Goal: Information Seeking & Learning: Compare options

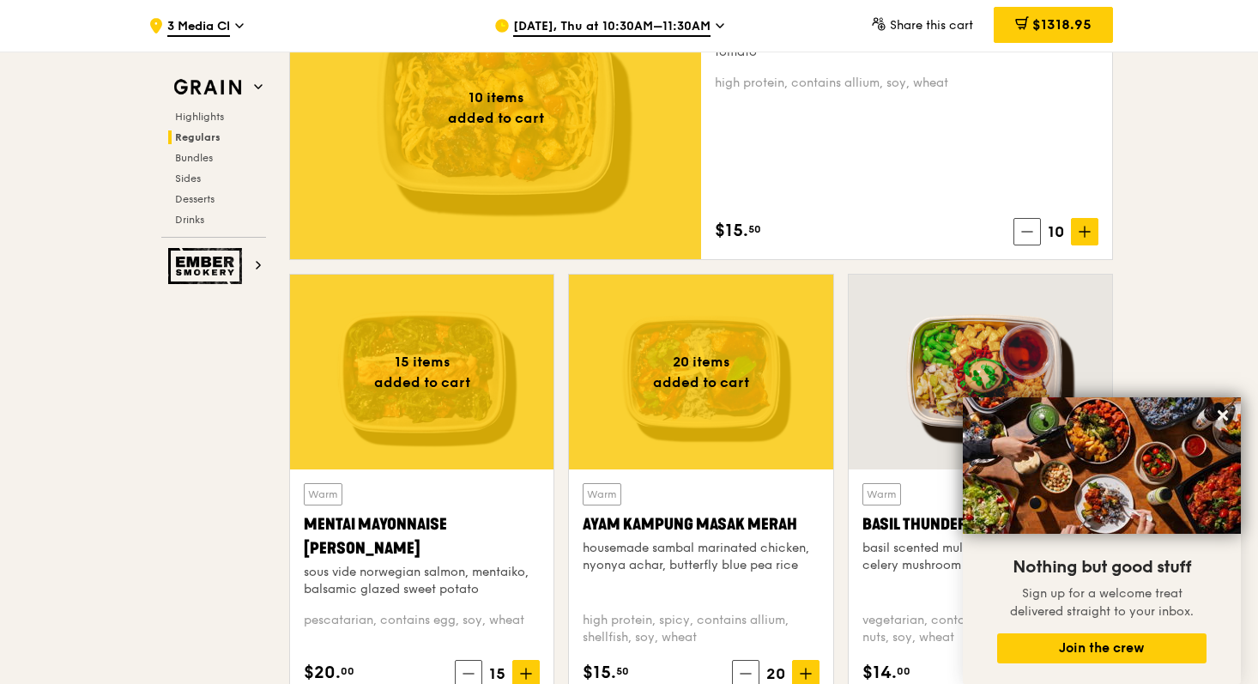
scroll to position [1332, 0]
click at [808, 375] on div at bounding box center [700, 371] width 263 height 195
click at [592, 190] on div at bounding box center [495, 106] width 411 height 303
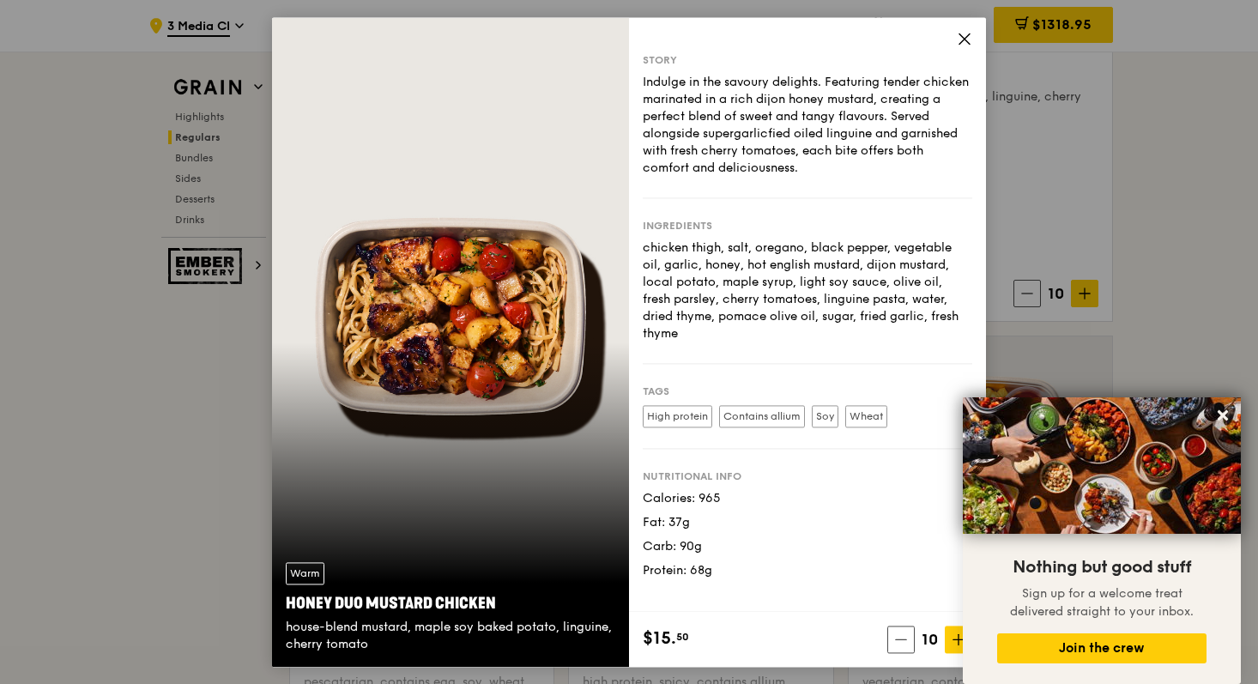
scroll to position [1273, 0]
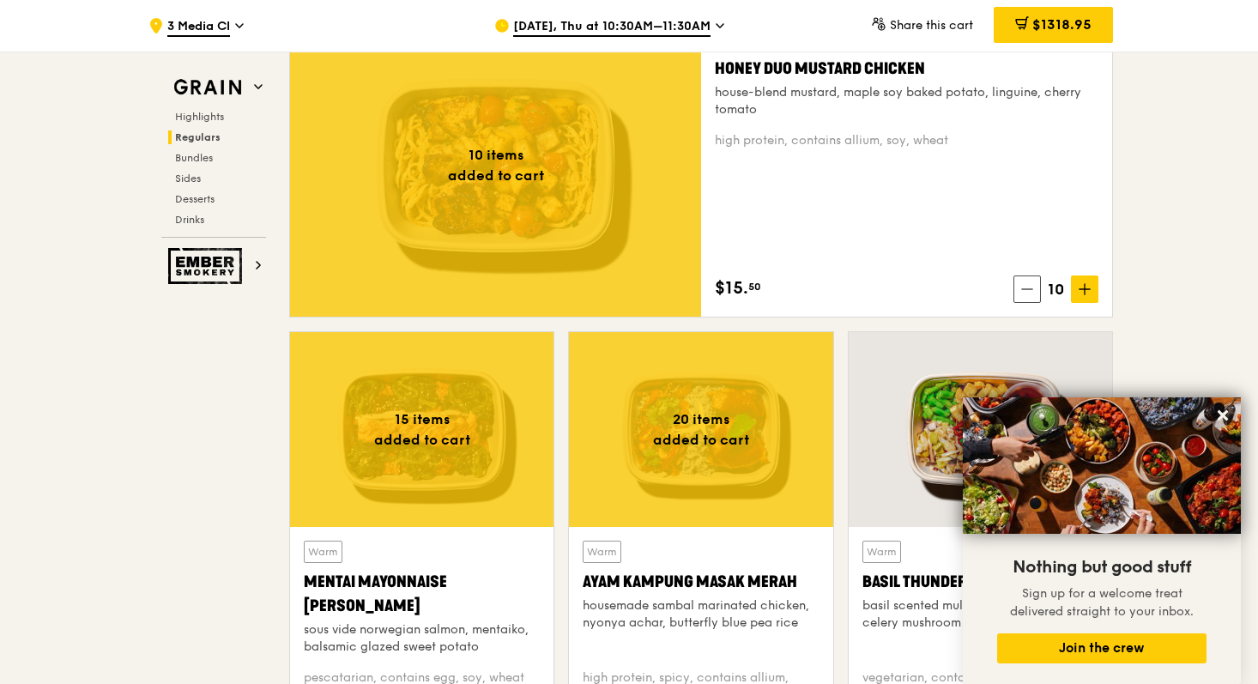
click at [525, 426] on div at bounding box center [421, 429] width 263 height 195
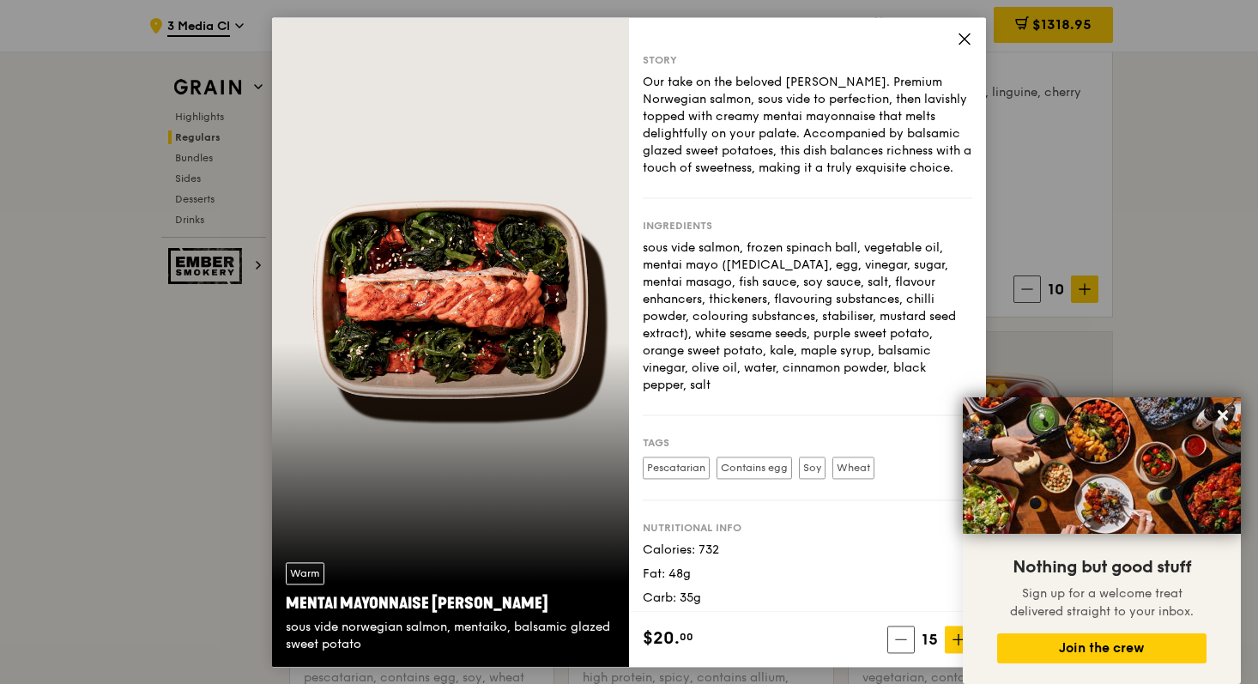
click at [963, 34] on icon at bounding box center [964, 38] width 15 height 15
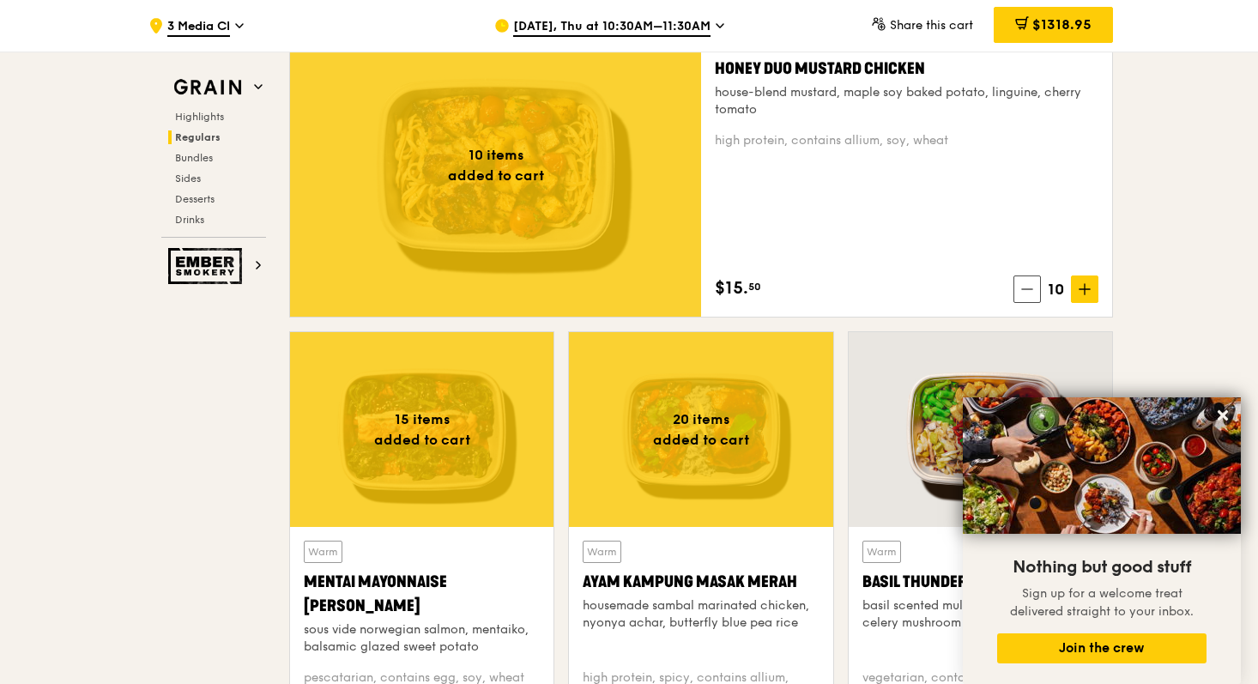
click at [982, 219] on div "Warm Honey Duo Mustard Chicken house-blend mustard, maple soy baked potato, lin…" at bounding box center [907, 164] width 384 height 275
click at [462, 441] on div at bounding box center [421, 429] width 263 height 195
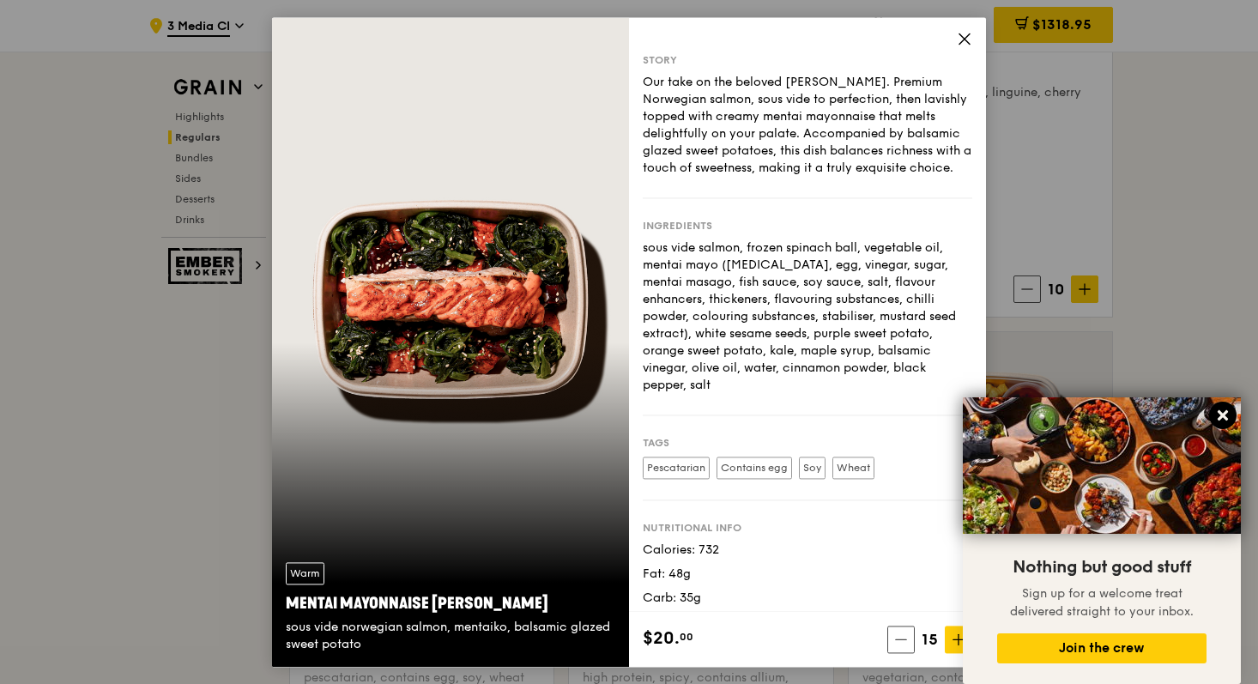
click at [1226, 413] on icon at bounding box center [1222, 415] width 10 height 10
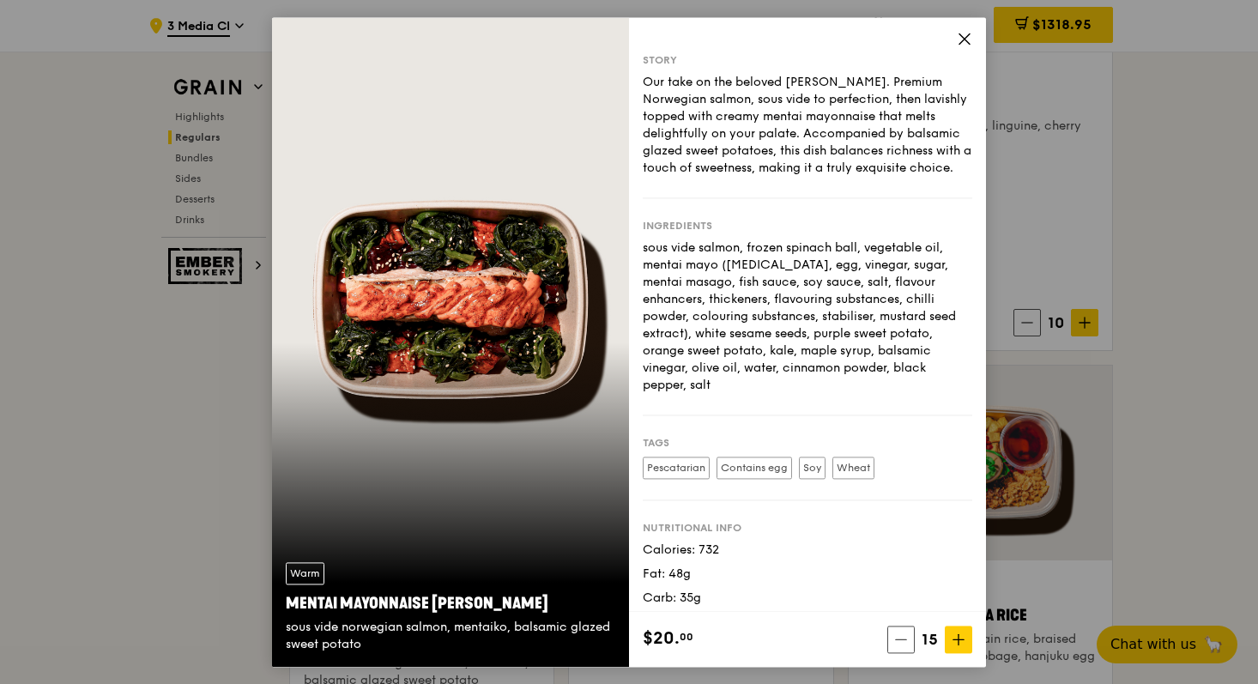
scroll to position [1217, 0]
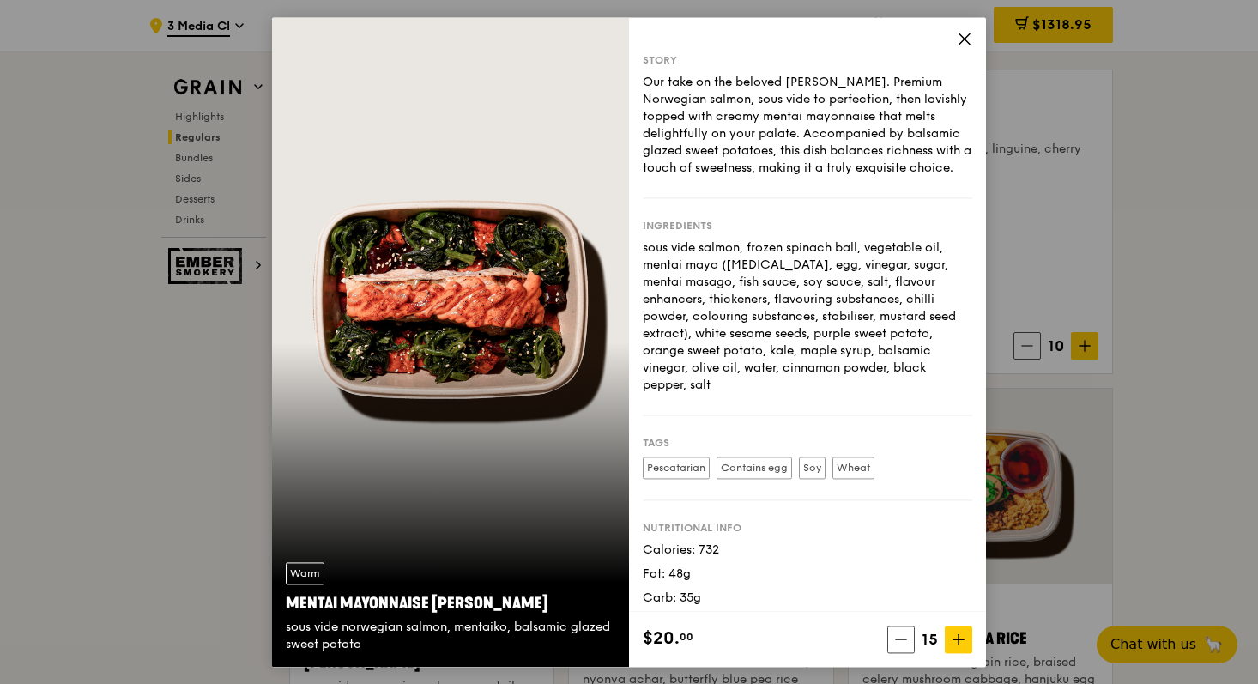
click at [957, 46] on span at bounding box center [964, 41] width 15 height 19
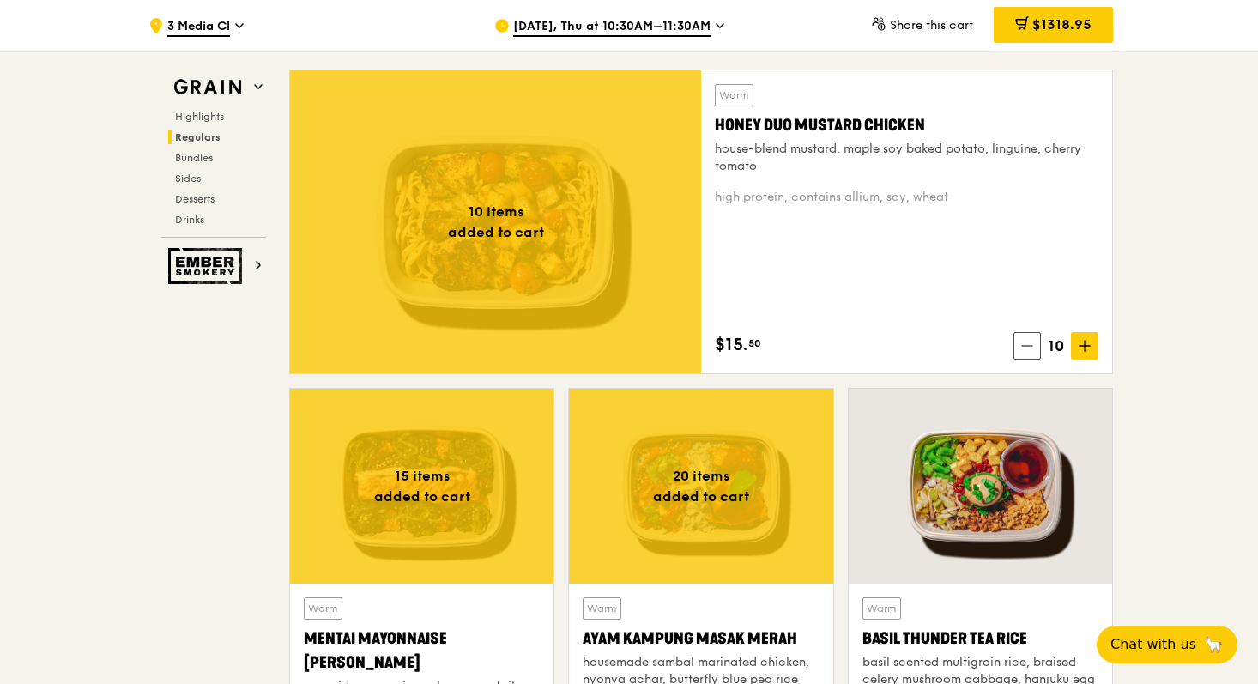
click at [572, 265] on div at bounding box center [495, 221] width 411 height 303
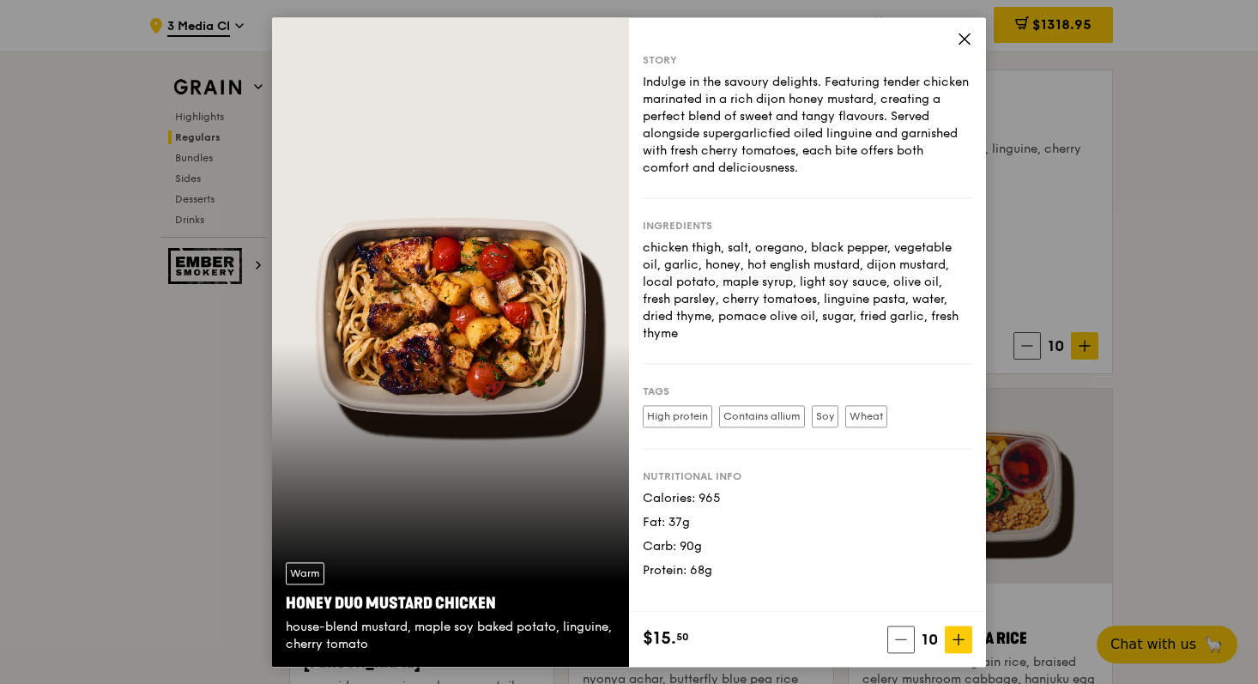
click at [968, 37] on icon at bounding box center [964, 38] width 15 height 15
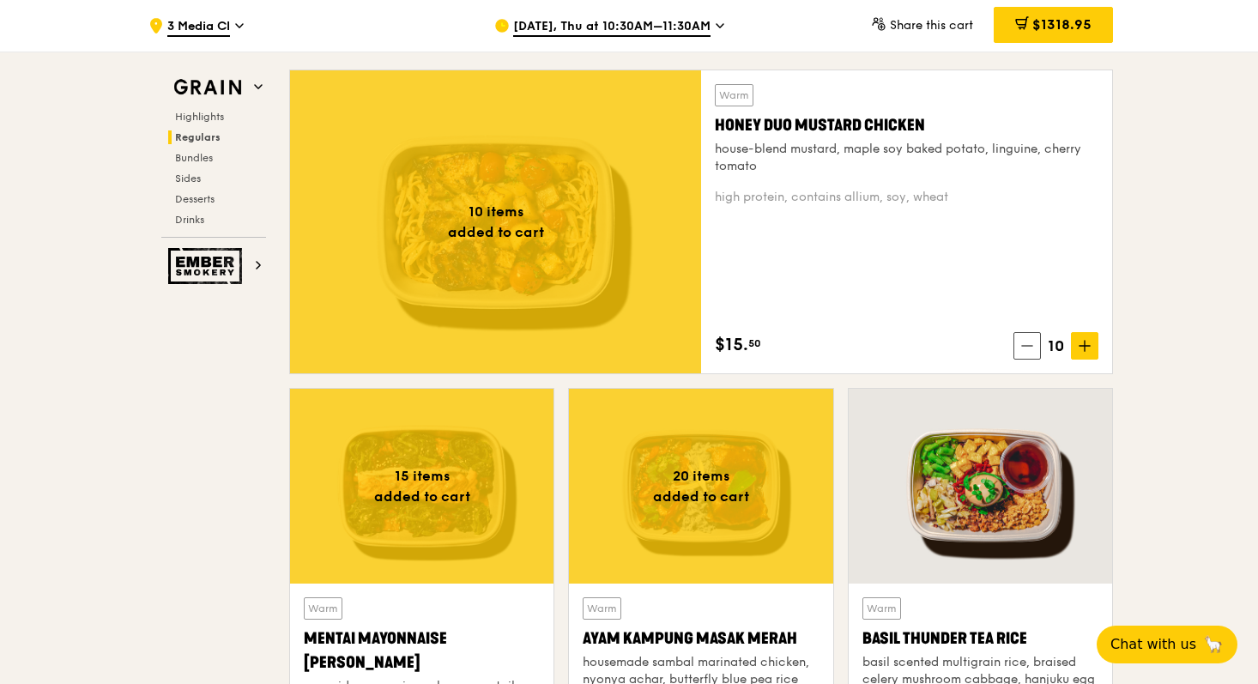
click at [774, 498] on div at bounding box center [700, 486] width 263 height 195
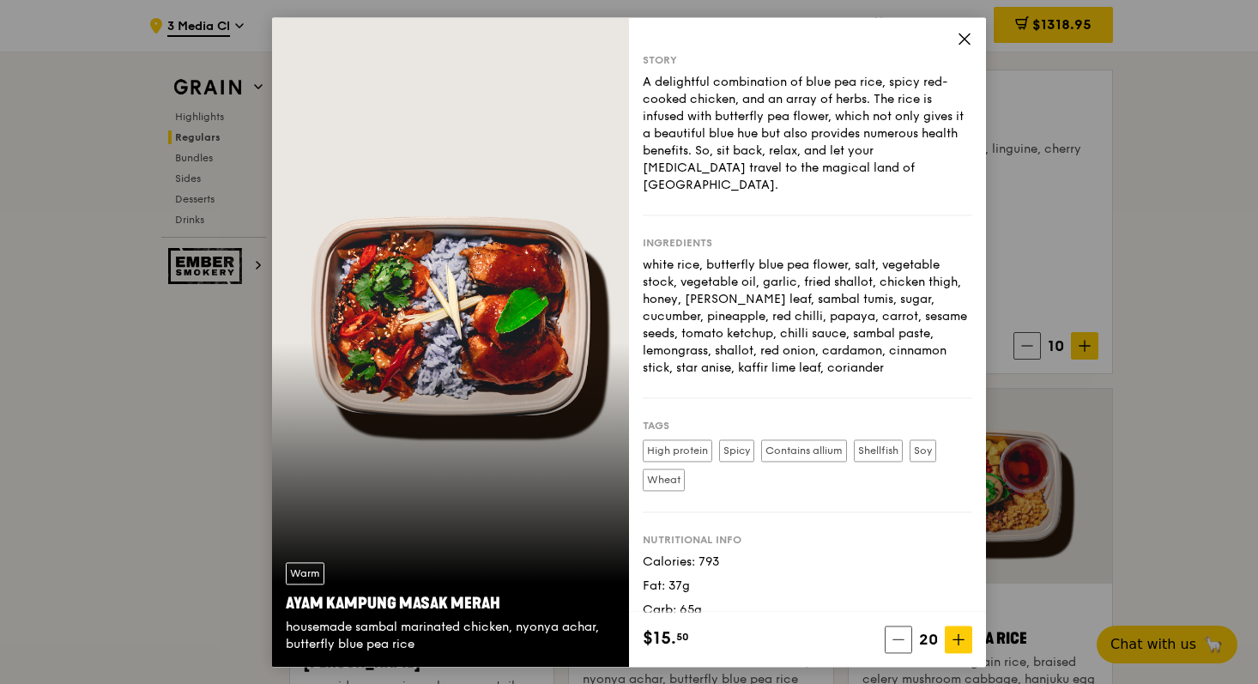
click at [970, 37] on icon at bounding box center [964, 38] width 15 height 15
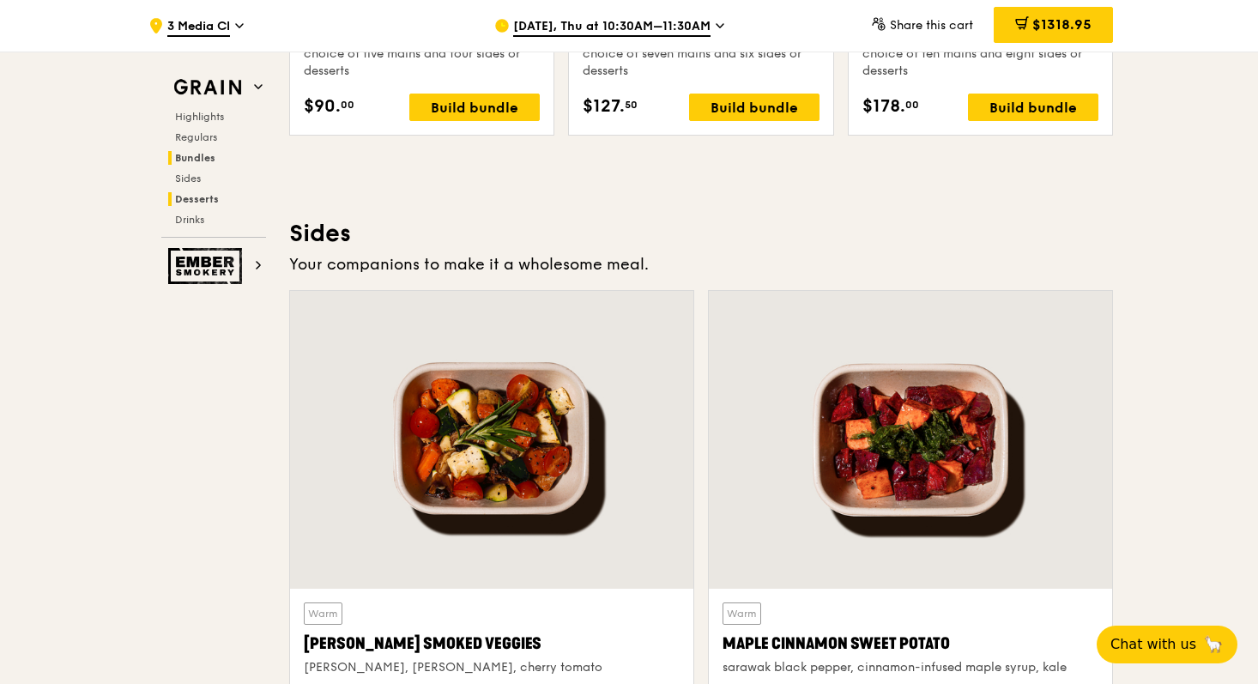
click at [214, 202] on span "Desserts" at bounding box center [197, 199] width 44 height 12
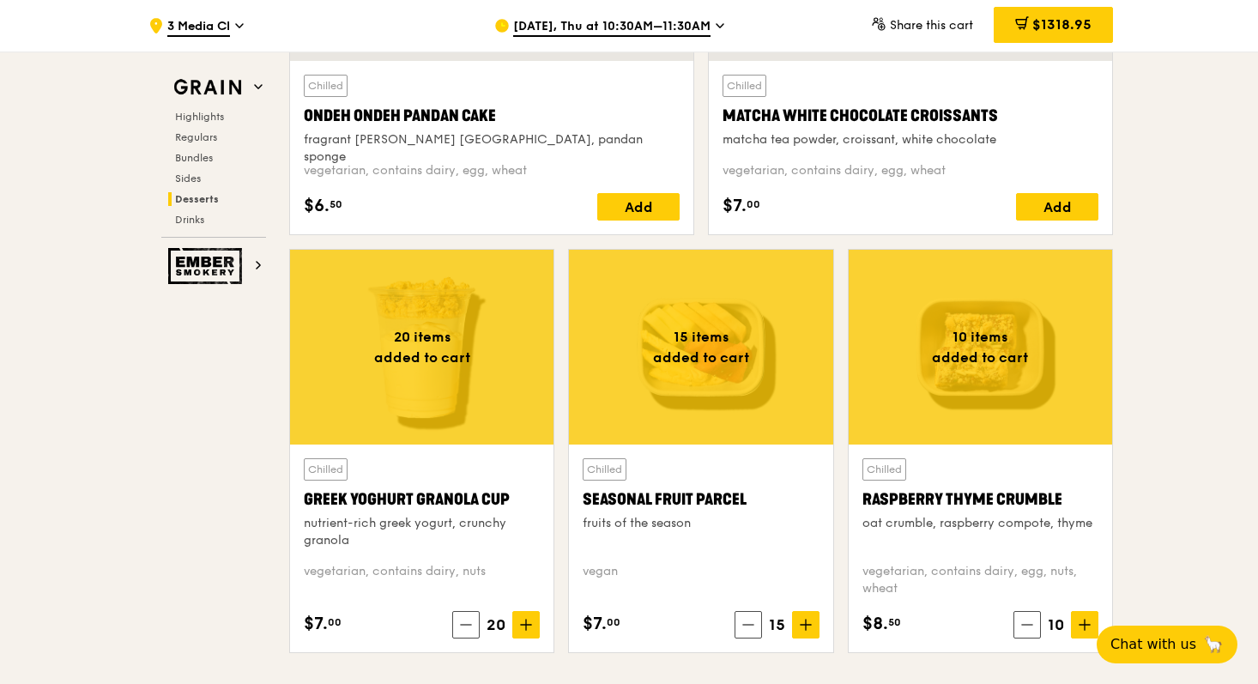
scroll to position [5286, 0]
click at [511, 414] on div at bounding box center [421, 348] width 263 height 195
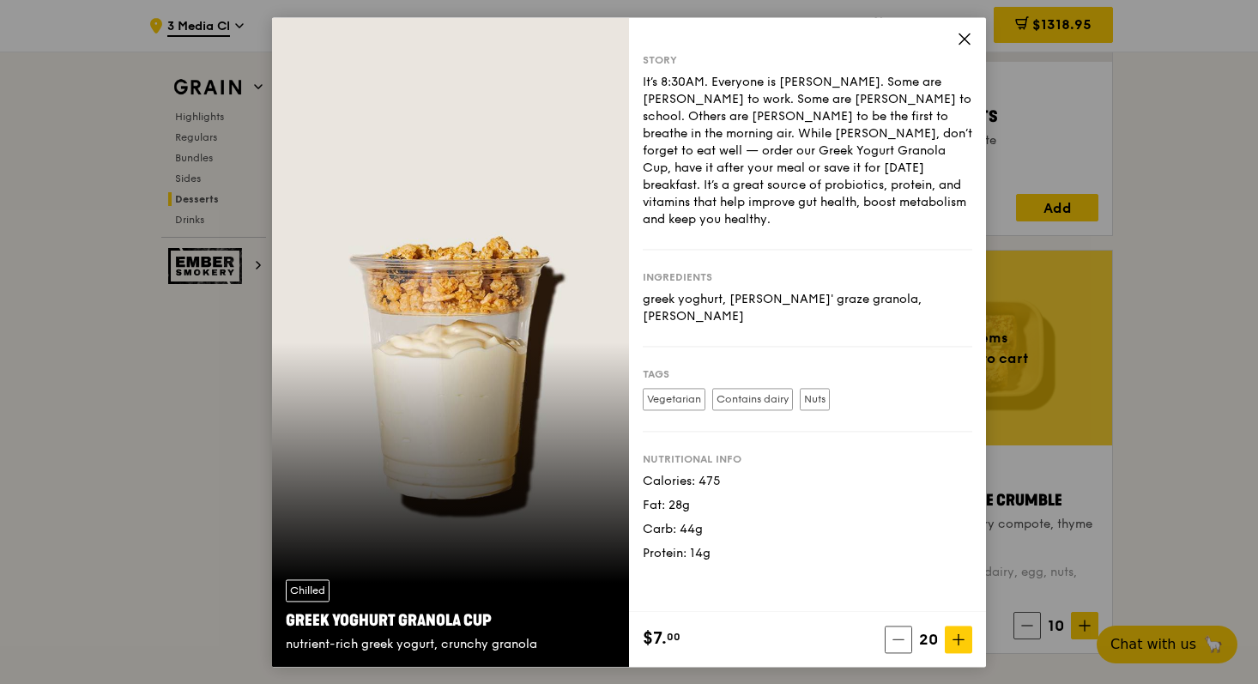
click at [962, 40] on icon at bounding box center [964, 38] width 10 height 10
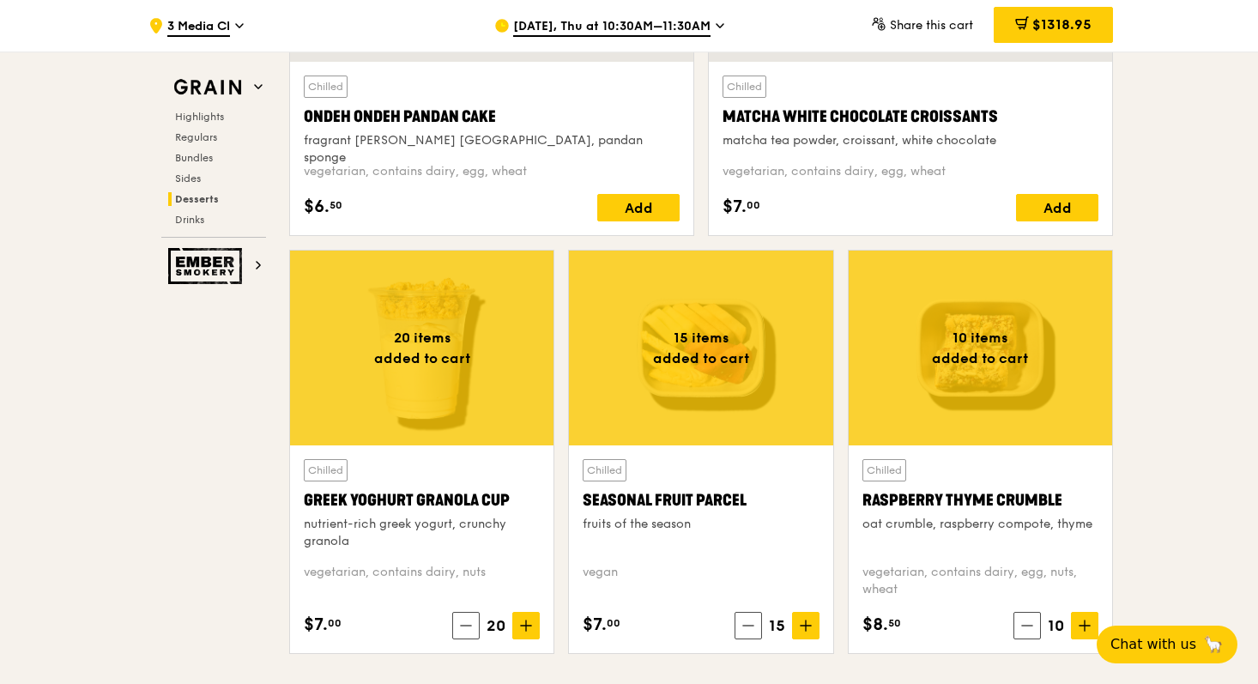
click at [776, 384] on div at bounding box center [700, 348] width 263 height 195
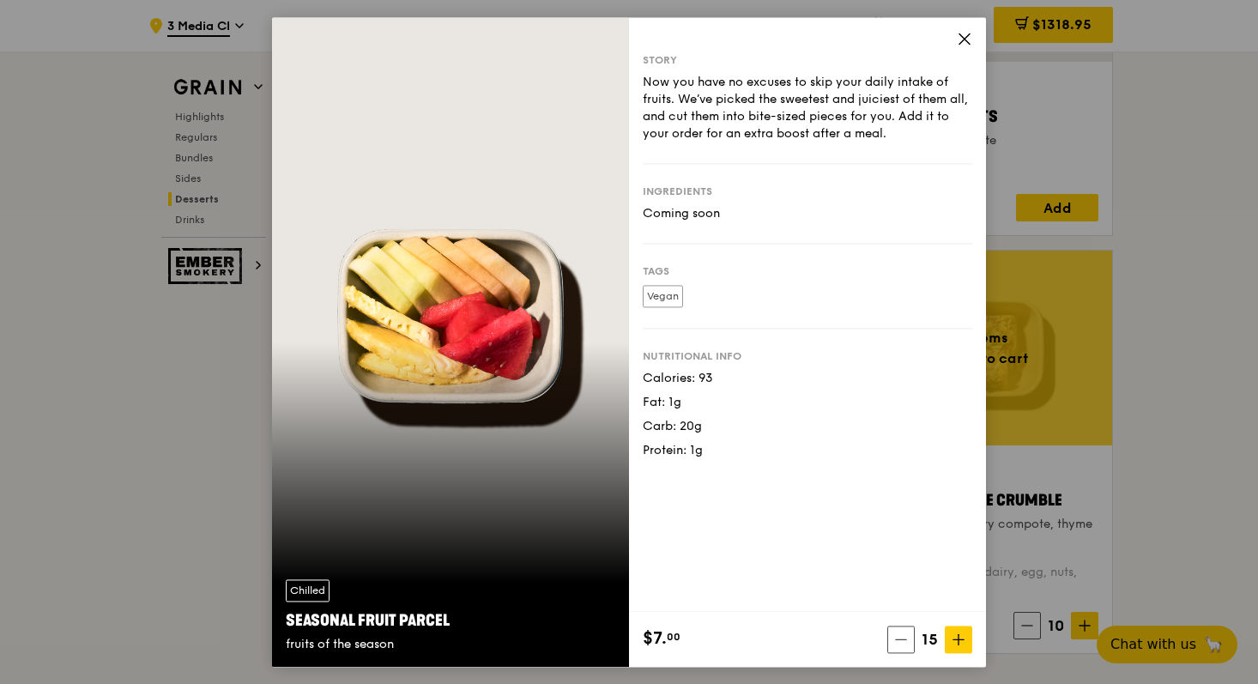
click at [970, 40] on icon at bounding box center [964, 38] width 15 height 15
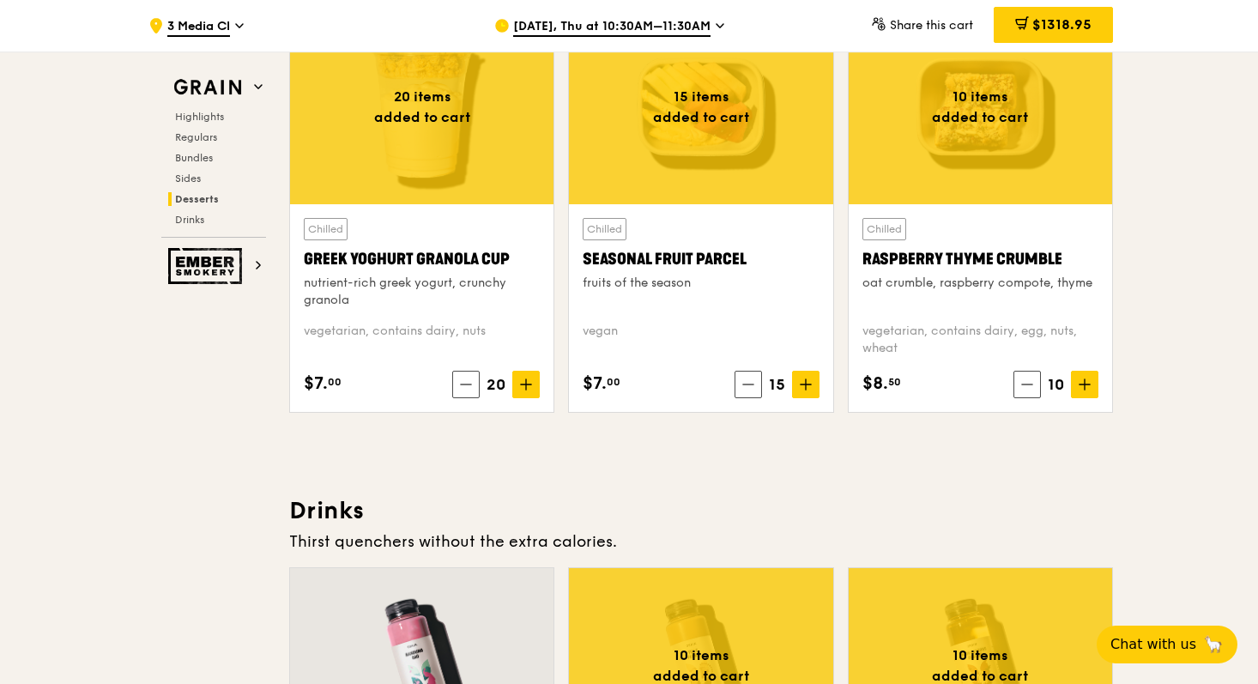
scroll to position [5506, 0]
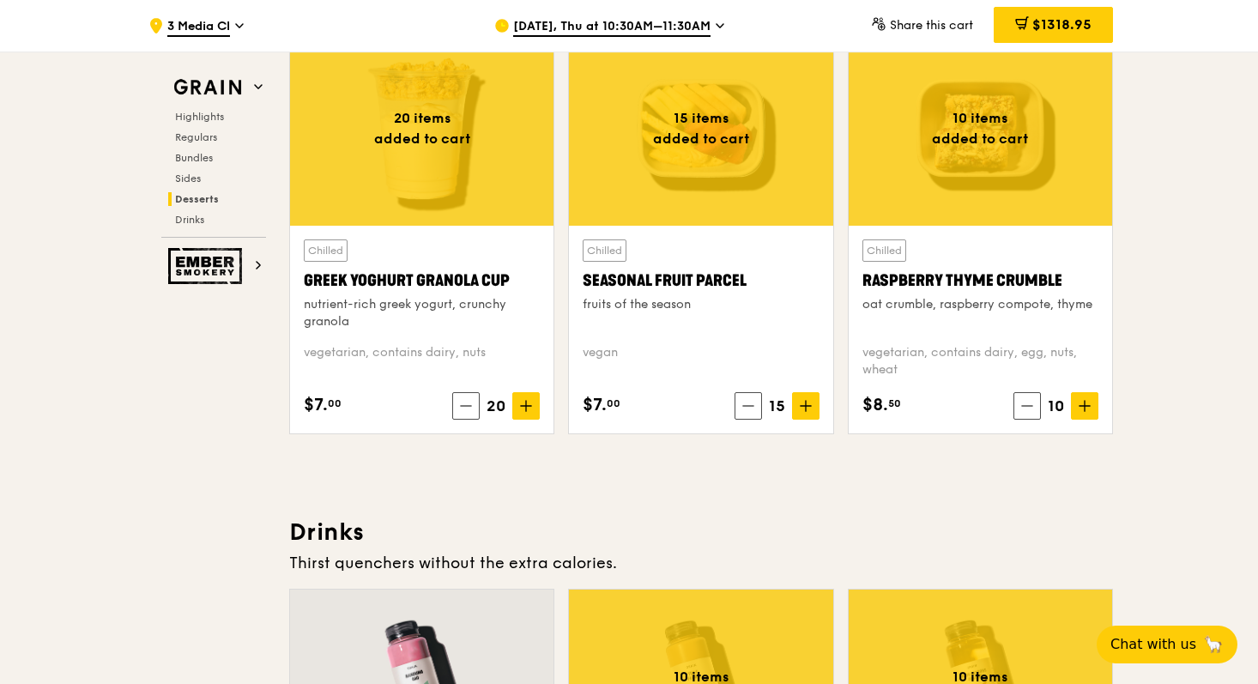
click at [1048, 151] on div at bounding box center [980, 128] width 263 height 195
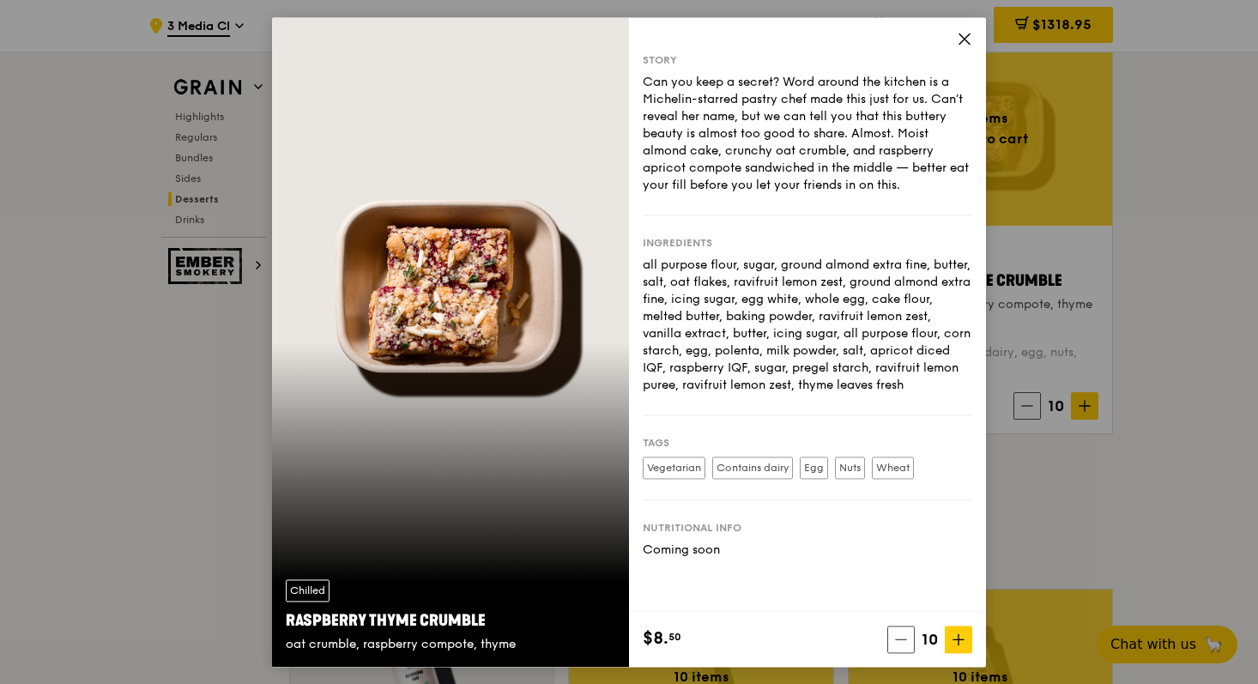
click at [968, 39] on icon at bounding box center [964, 38] width 15 height 15
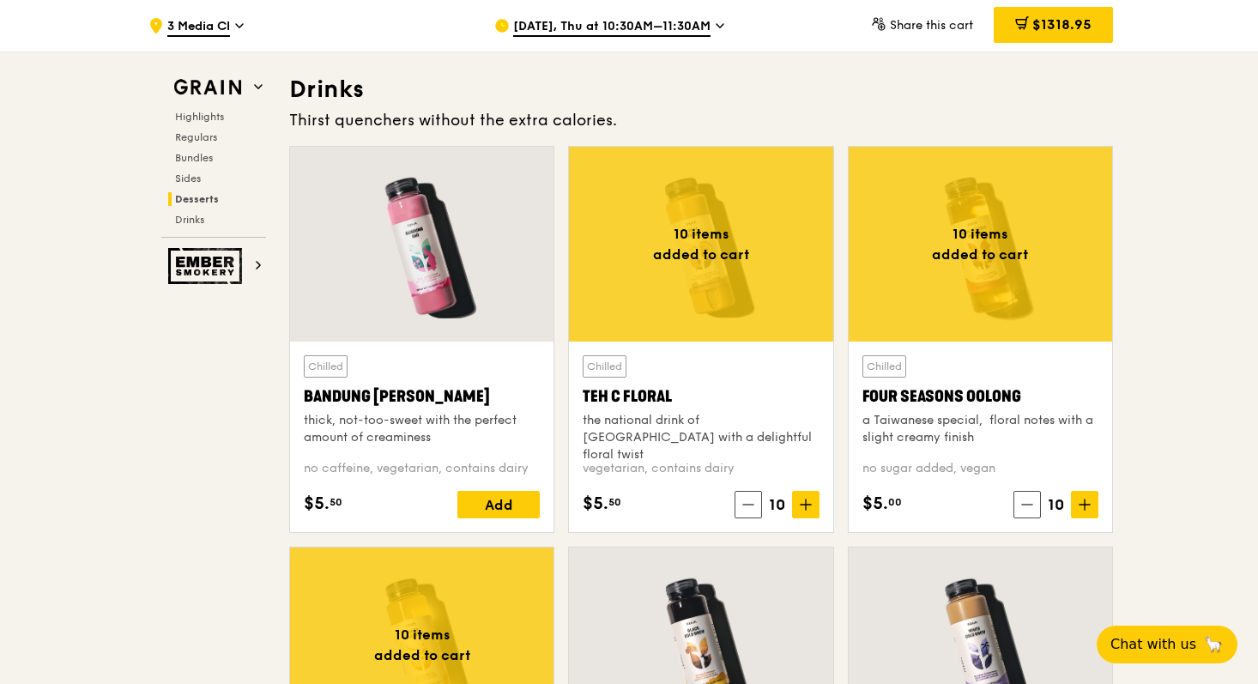
scroll to position [5949, 0]
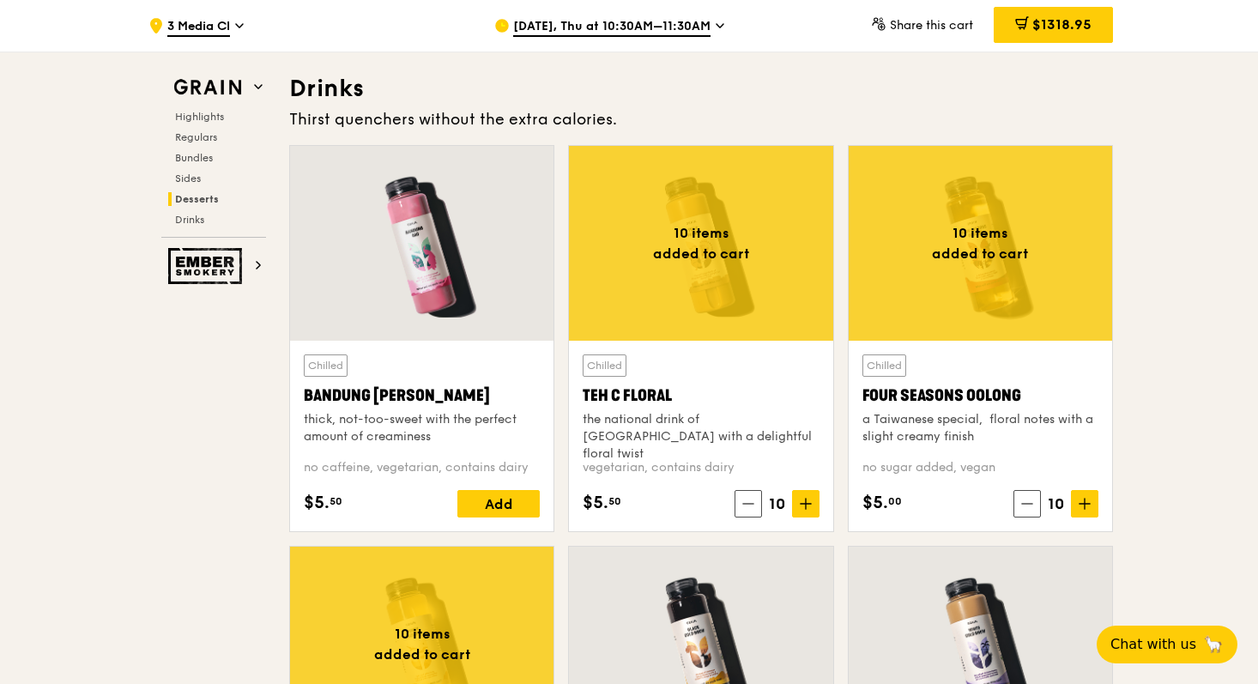
click at [785, 268] on div at bounding box center [700, 243] width 263 height 195
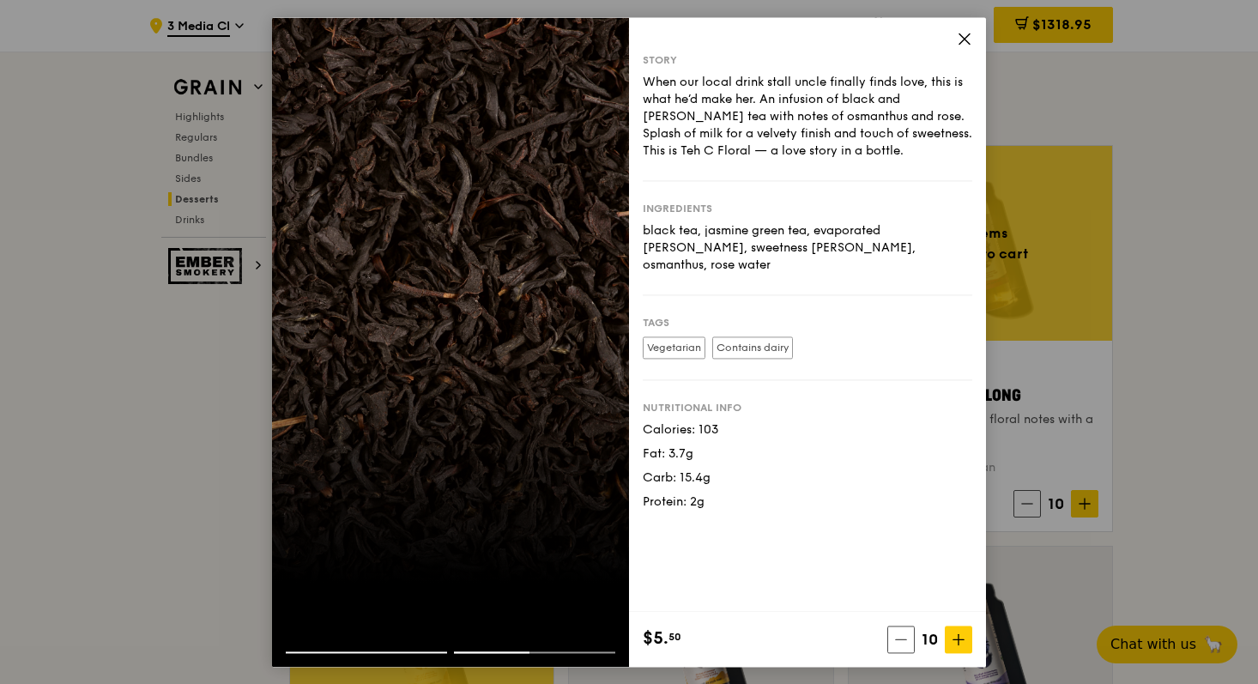
click at [289, 519] on div at bounding box center [450, 341] width 357 height 649
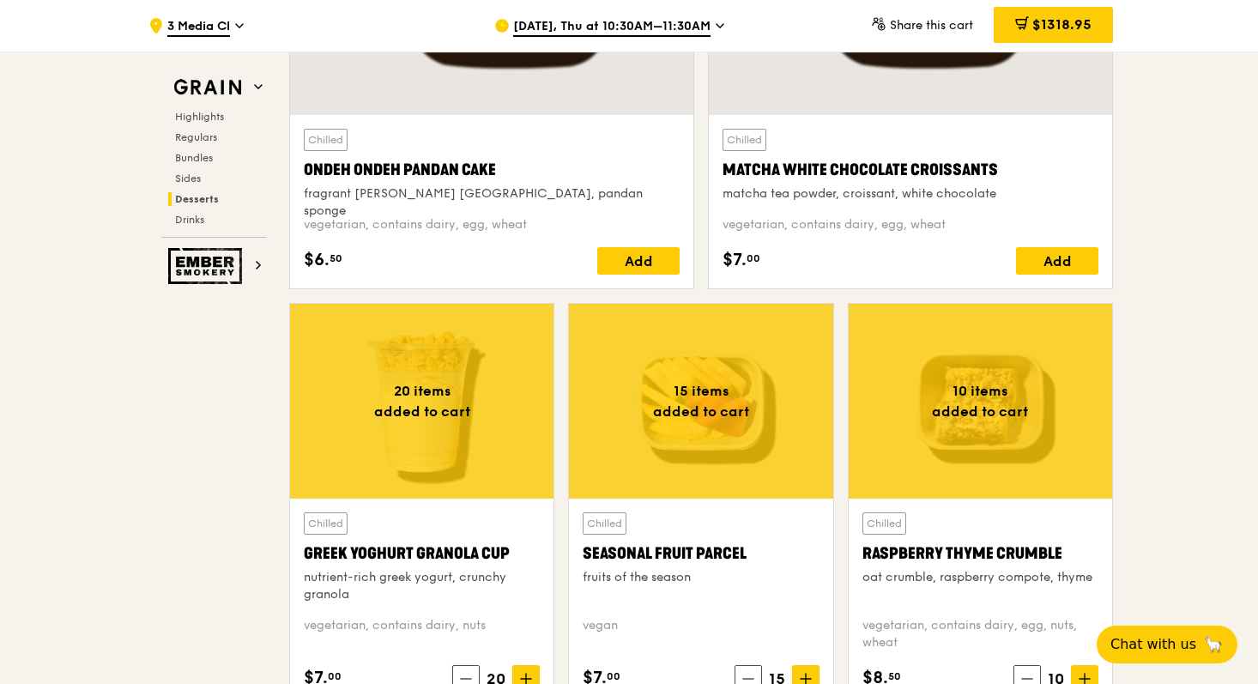
scroll to position [5234, 0]
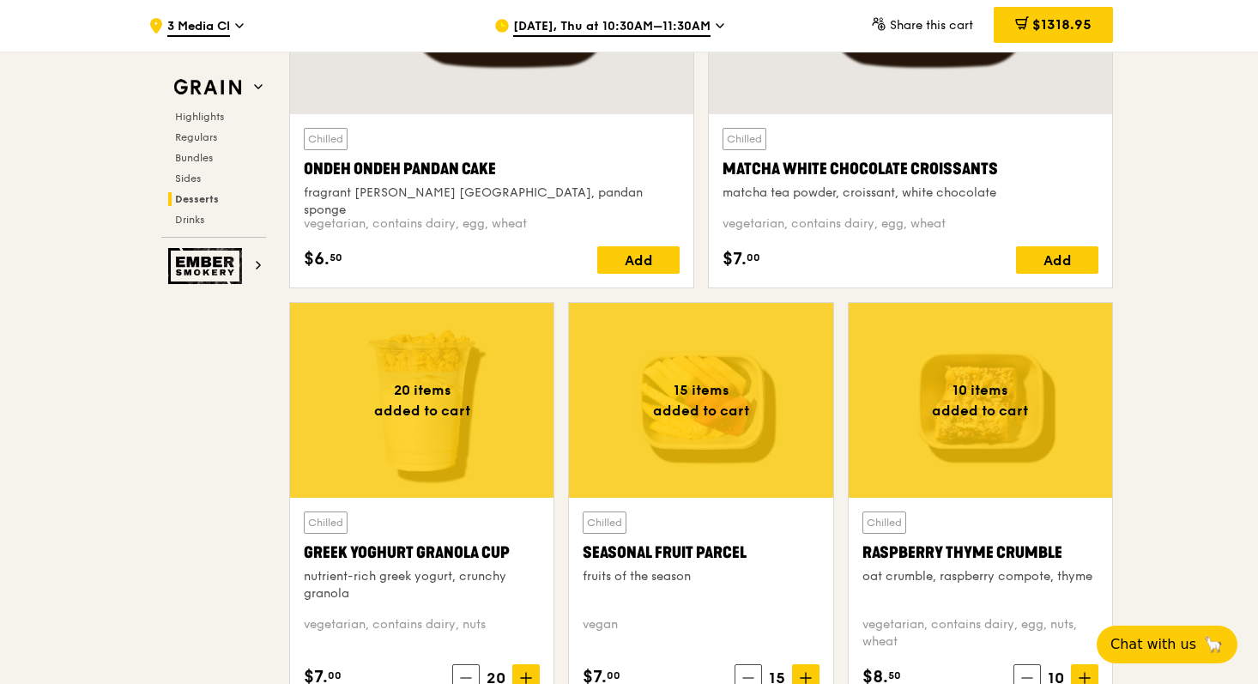
click at [441, 468] on div at bounding box center [421, 400] width 263 height 195
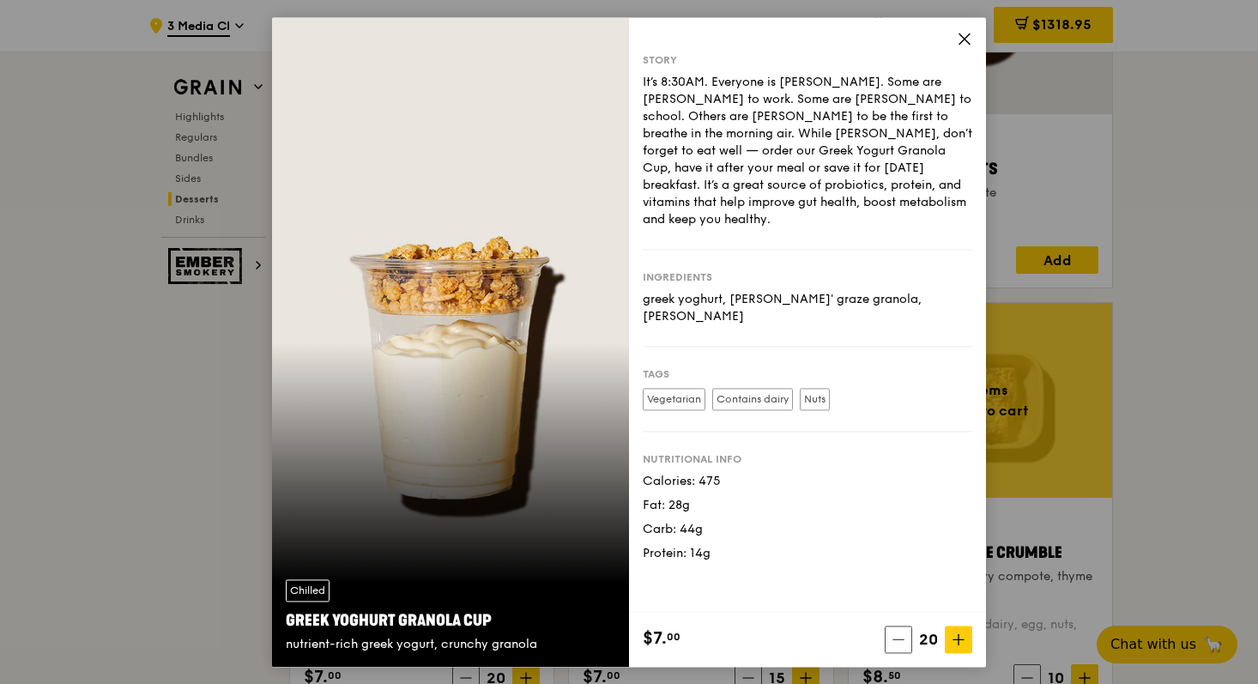
drag, startPoint x: 428, startPoint y: 306, endPoint x: 516, endPoint y: 263, distance: 97.8
click at [516, 262] on div "Chilled Greek Yoghurt Granola Cup nutrient-rich greek yogurt, crunchy granola" at bounding box center [450, 341] width 357 height 649
drag, startPoint x: 516, startPoint y: 263, endPoint x: 525, endPoint y: 241, distance: 23.4
click at [525, 241] on div "Chilled Greek Yoghurt Granola Cup nutrient-rich greek yogurt, crunchy granola" at bounding box center [450, 341] width 357 height 649
click at [400, 308] on div "Chilled Greek Yoghurt Granola Cup nutrient-rich greek yogurt, crunchy granola" at bounding box center [450, 341] width 357 height 649
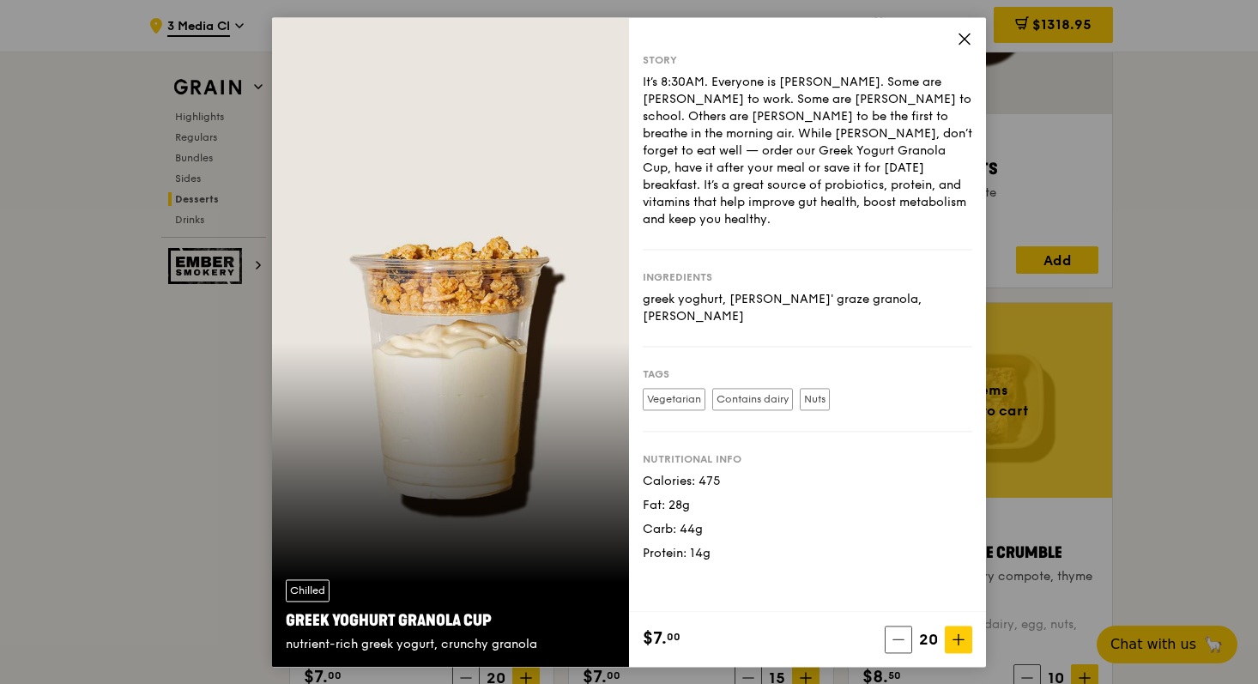
drag, startPoint x: 401, startPoint y: 307, endPoint x: 352, endPoint y: 273, distance: 59.7
click at [352, 272] on div "Chilled Greek Yoghurt Granola Cup nutrient-rich greek yogurt, crunchy granola" at bounding box center [450, 341] width 357 height 649
click at [970, 40] on icon at bounding box center [964, 38] width 15 height 15
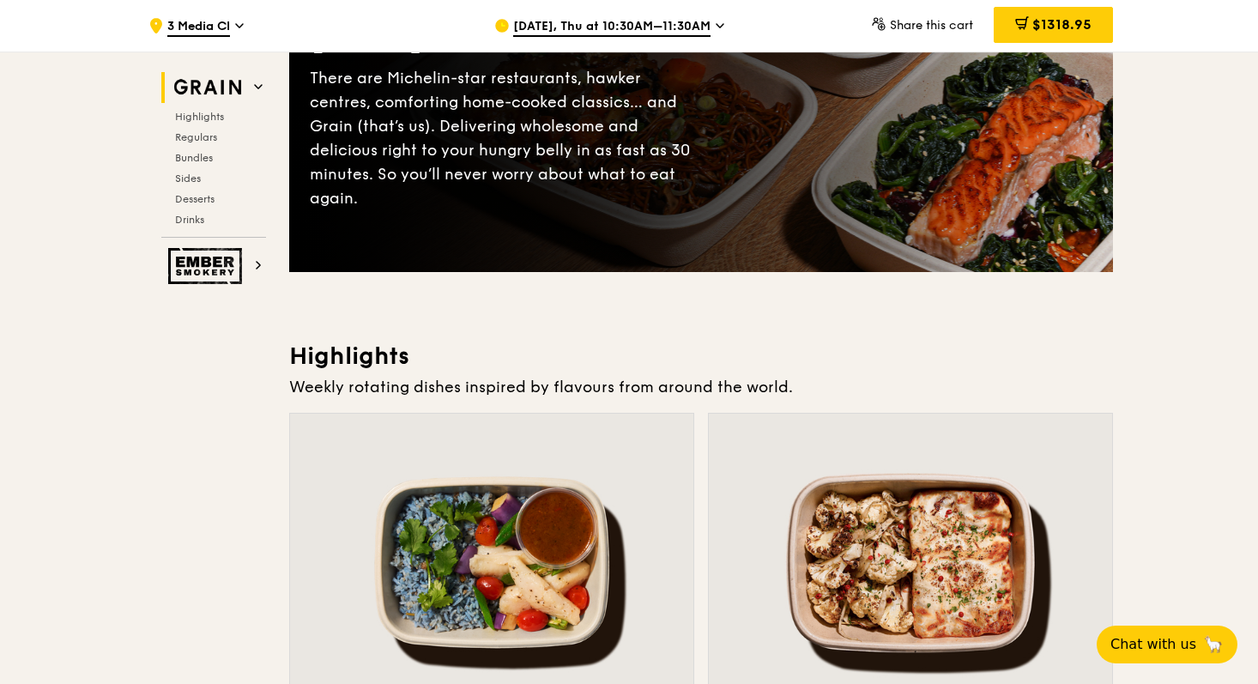
scroll to position [178, 0]
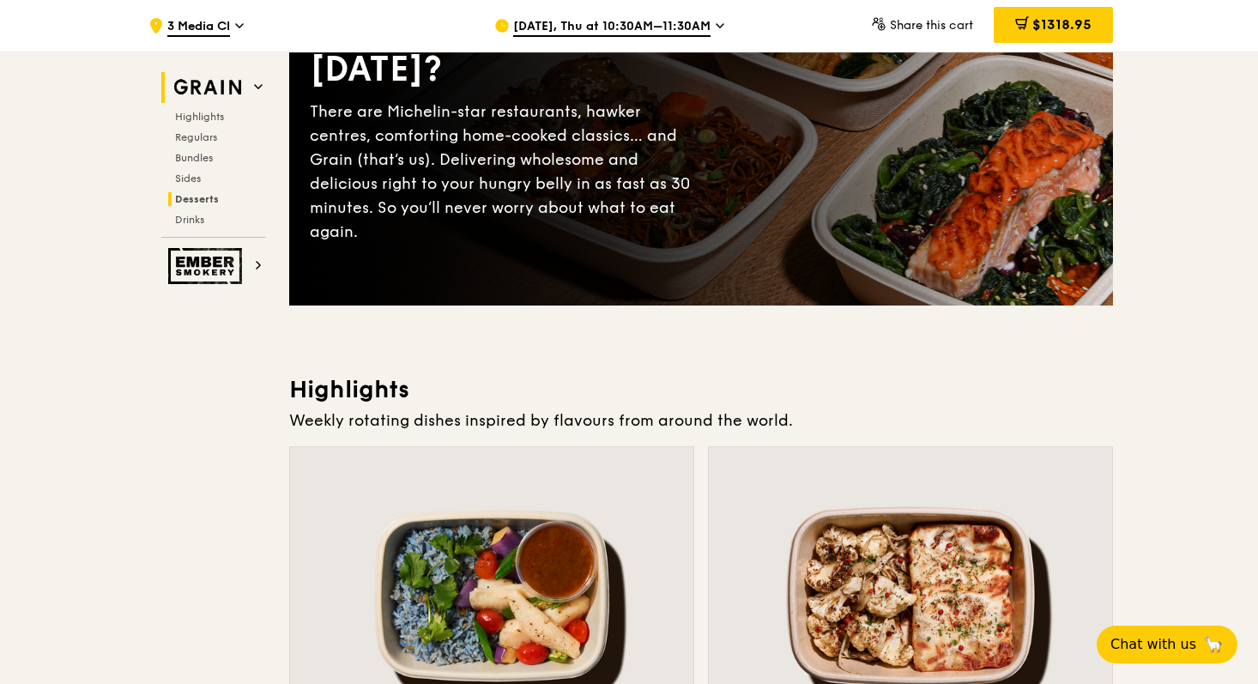
click at [208, 193] on span "Desserts" at bounding box center [197, 199] width 44 height 12
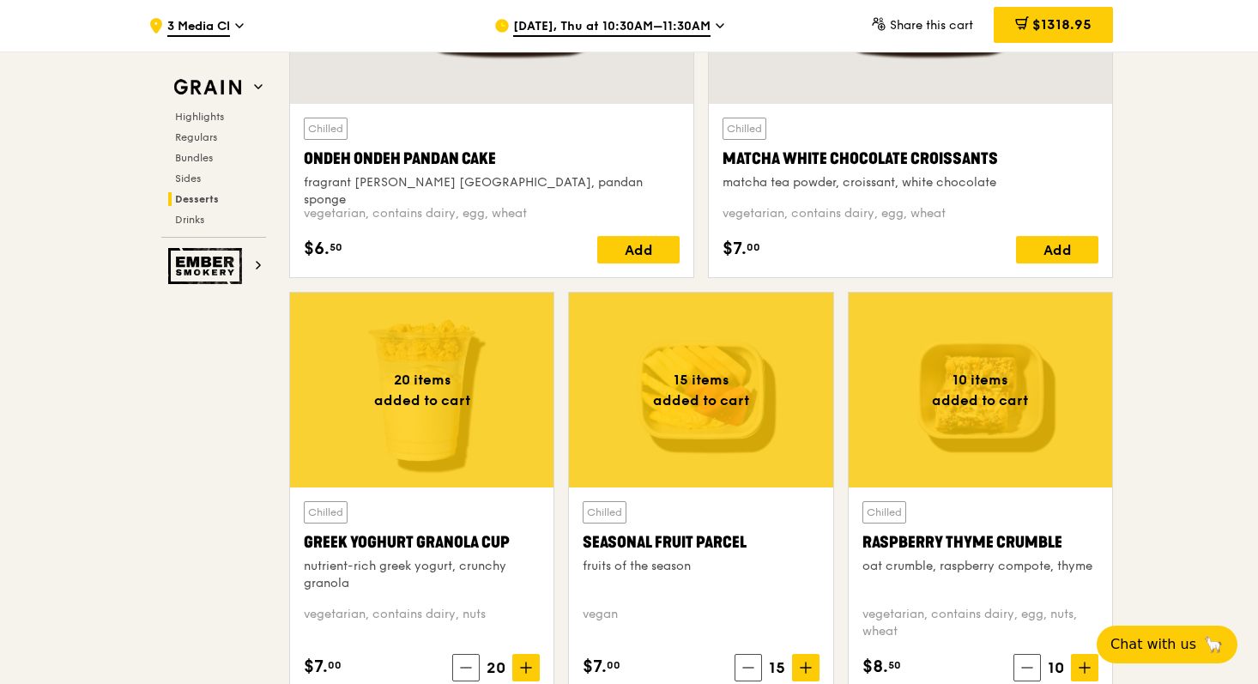
scroll to position [5261, 0]
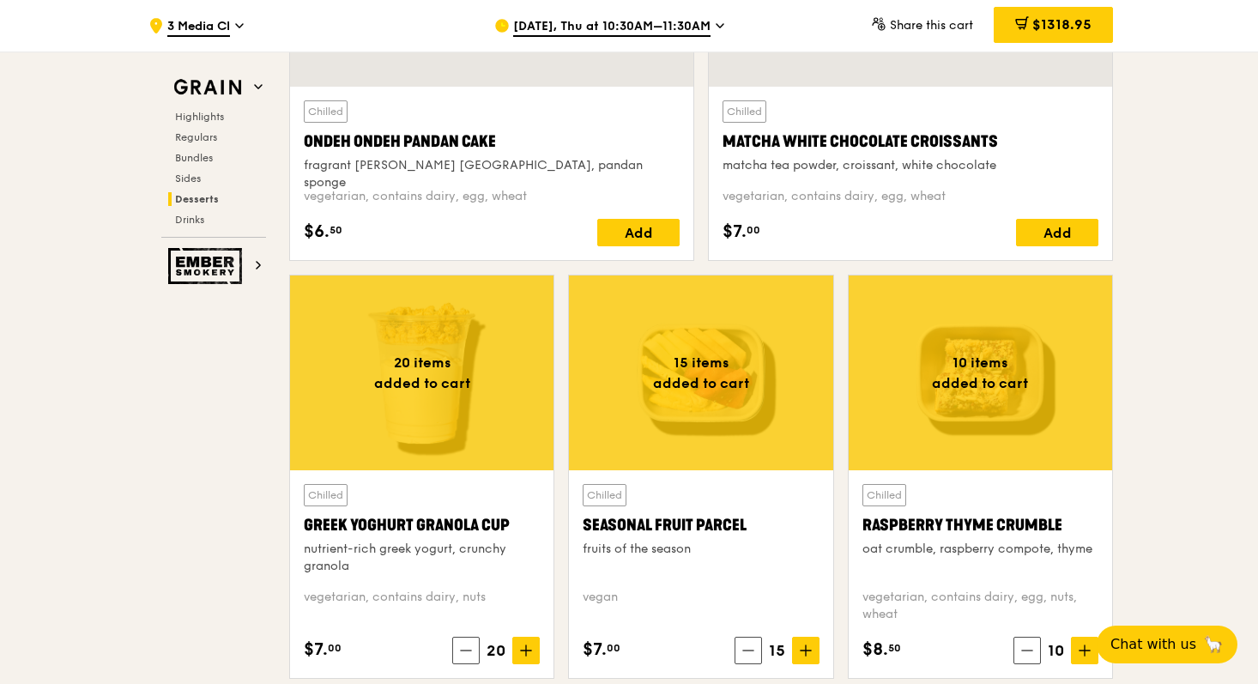
click at [503, 363] on div at bounding box center [421, 372] width 263 height 195
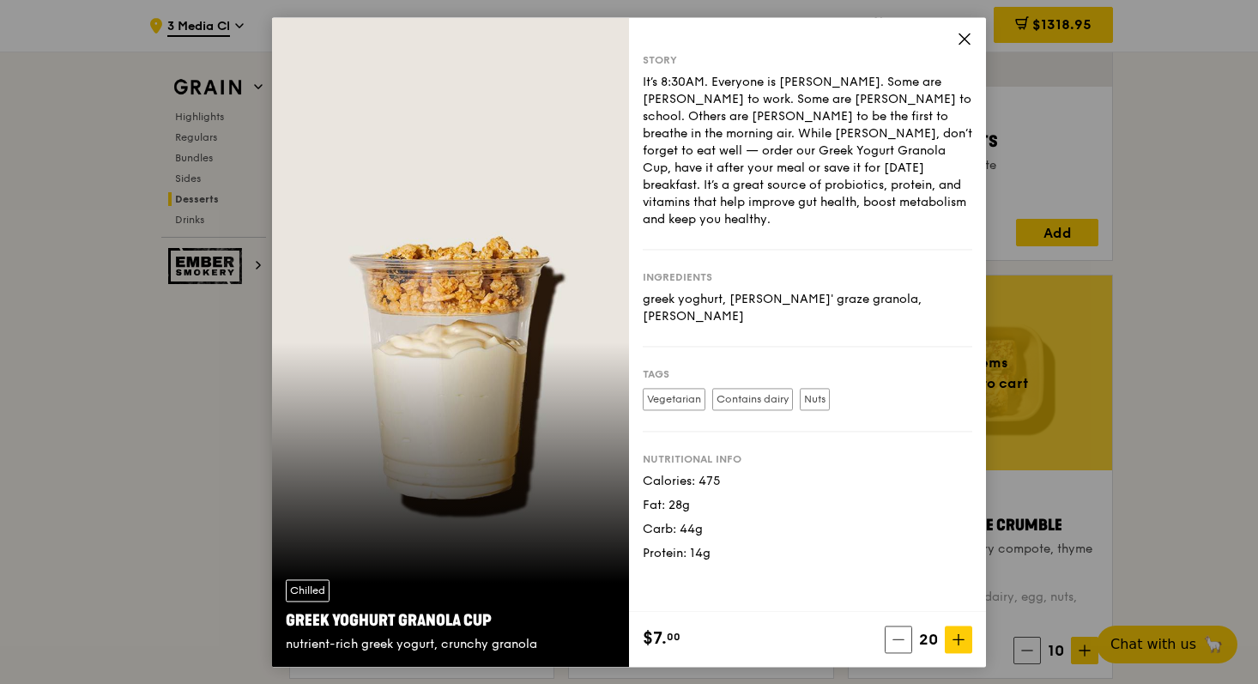
click at [969, 38] on icon at bounding box center [964, 38] width 15 height 15
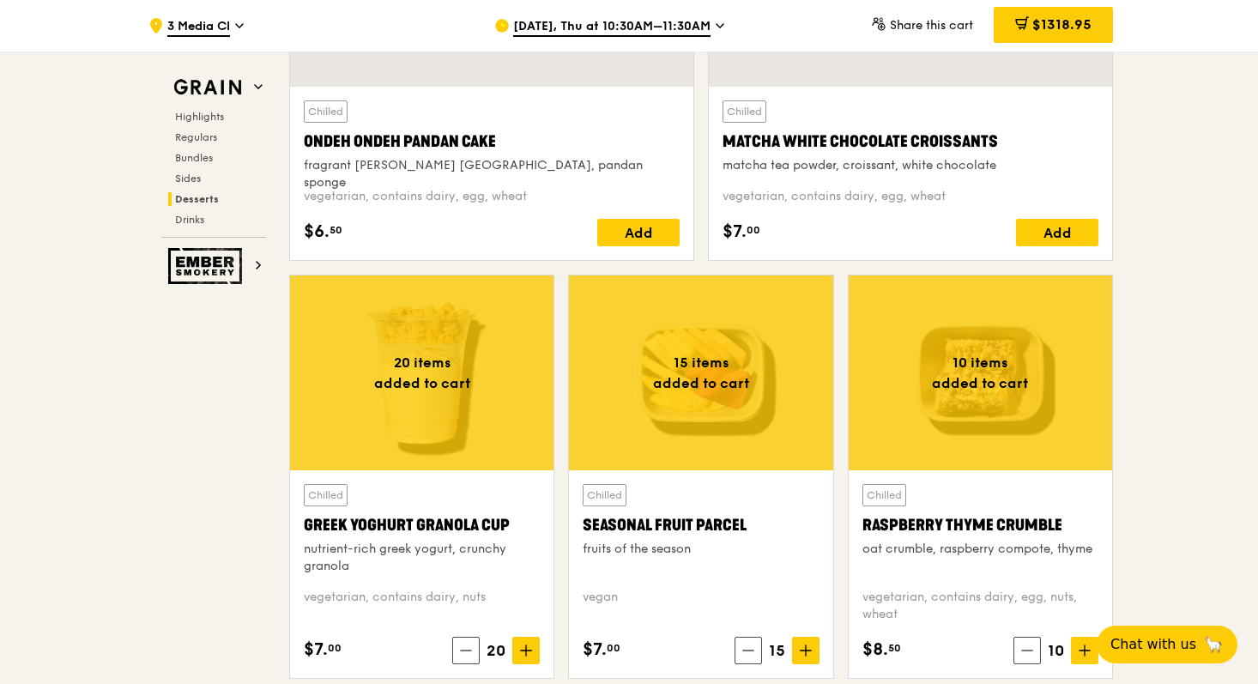
click at [916, 420] on div at bounding box center [980, 372] width 263 height 195
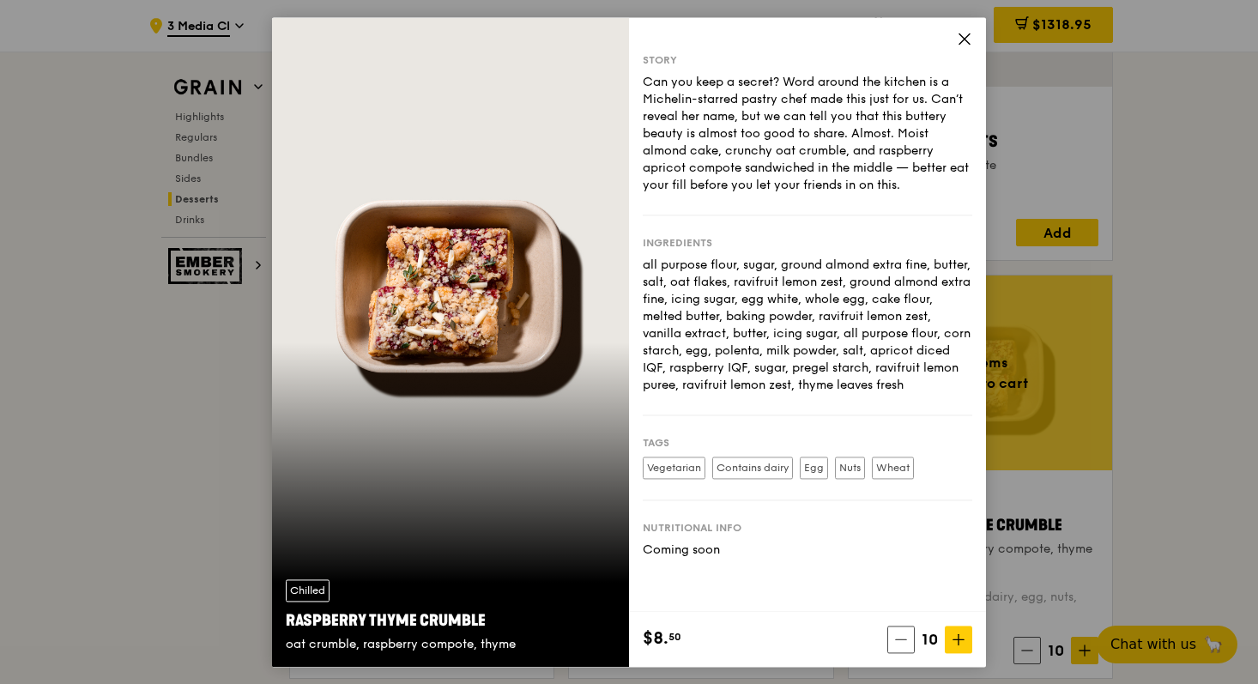
click at [968, 33] on icon at bounding box center [964, 38] width 15 height 15
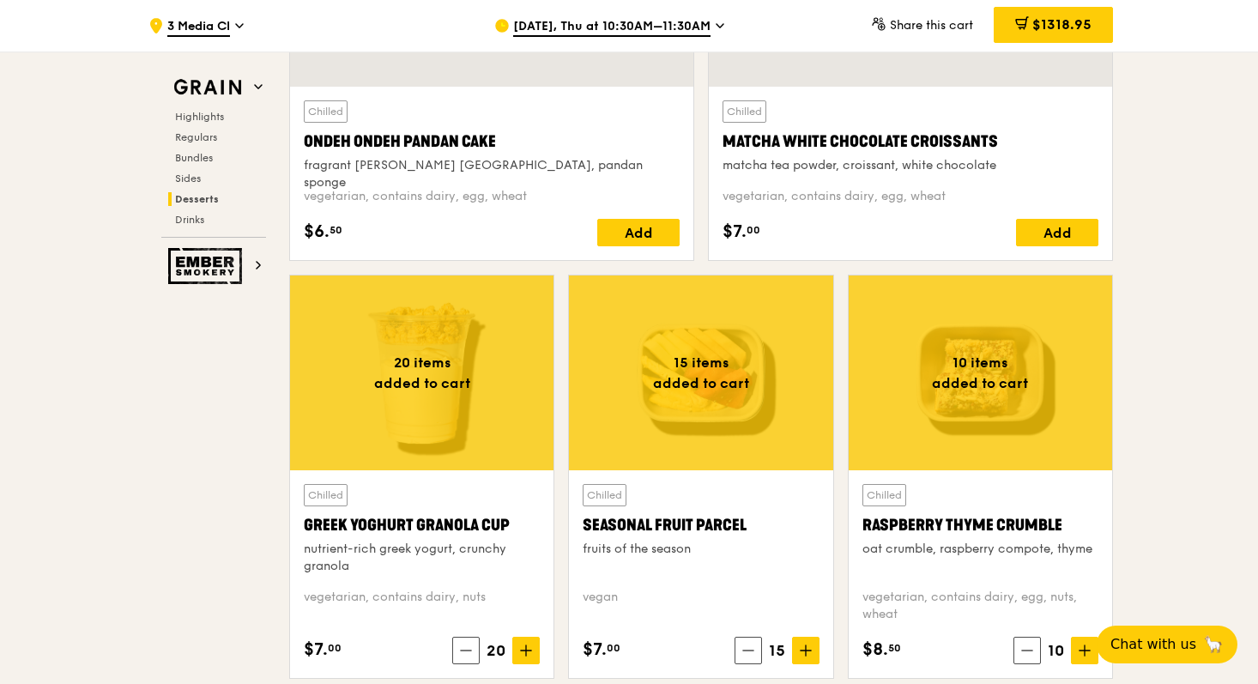
click at [775, 417] on div at bounding box center [700, 372] width 263 height 195
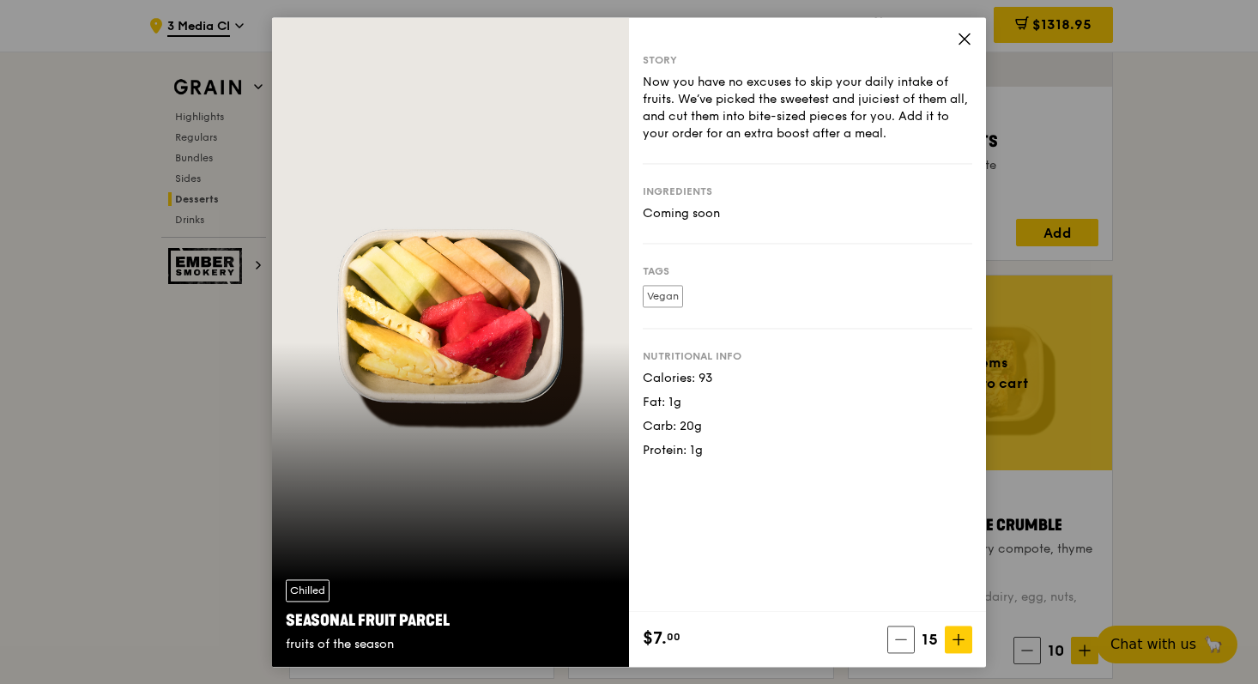
click at [963, 39] on icon at bounding box center [964, 38] width 15 height 15
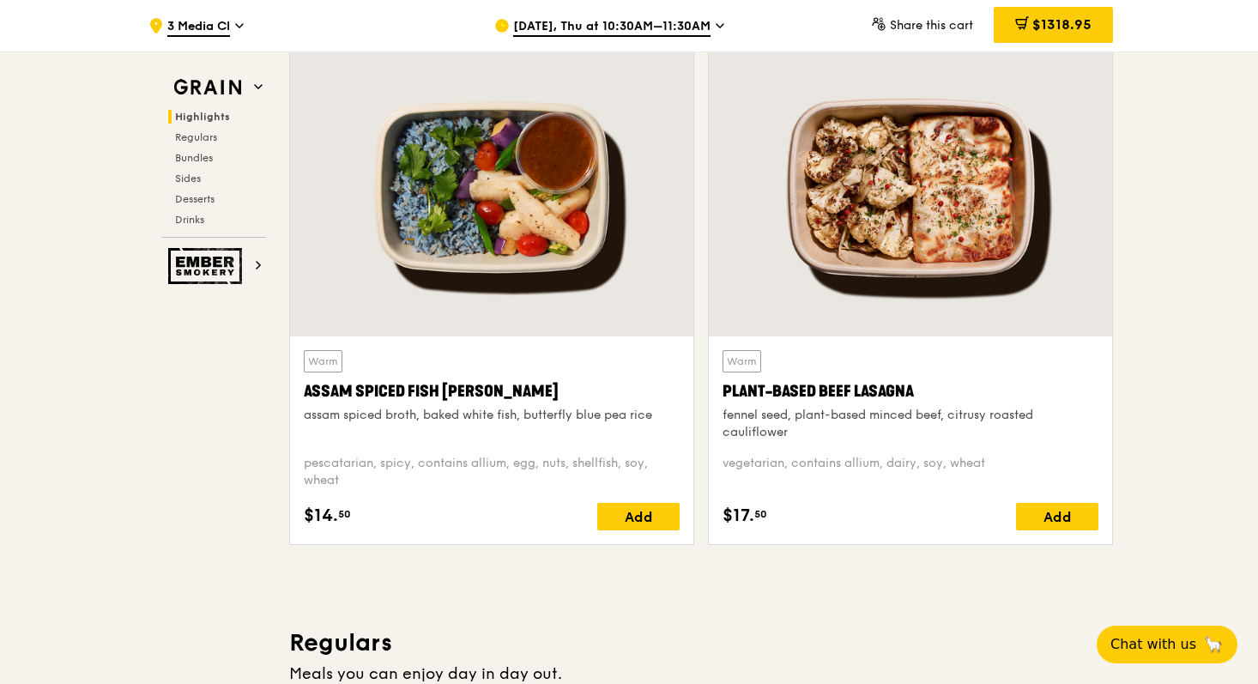
scroll to position [0, 0]
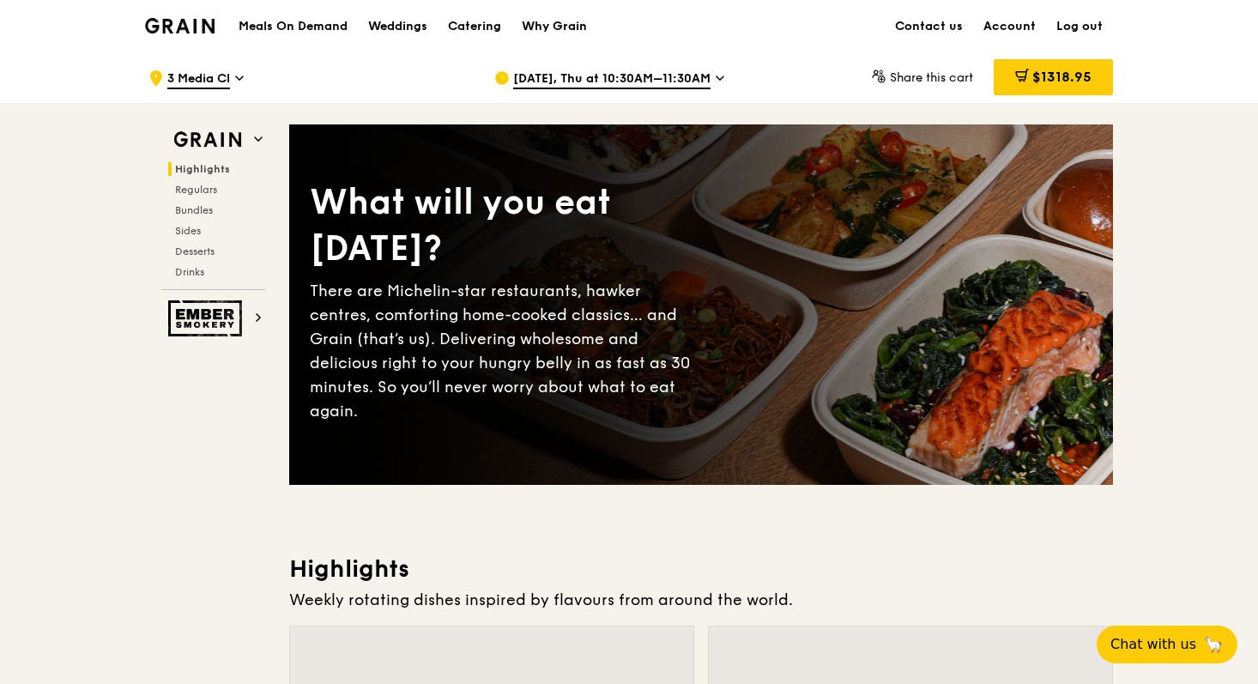
click at [572, 24] on div "Why Grain" at bounding box center [554, 26] width 65 height 51
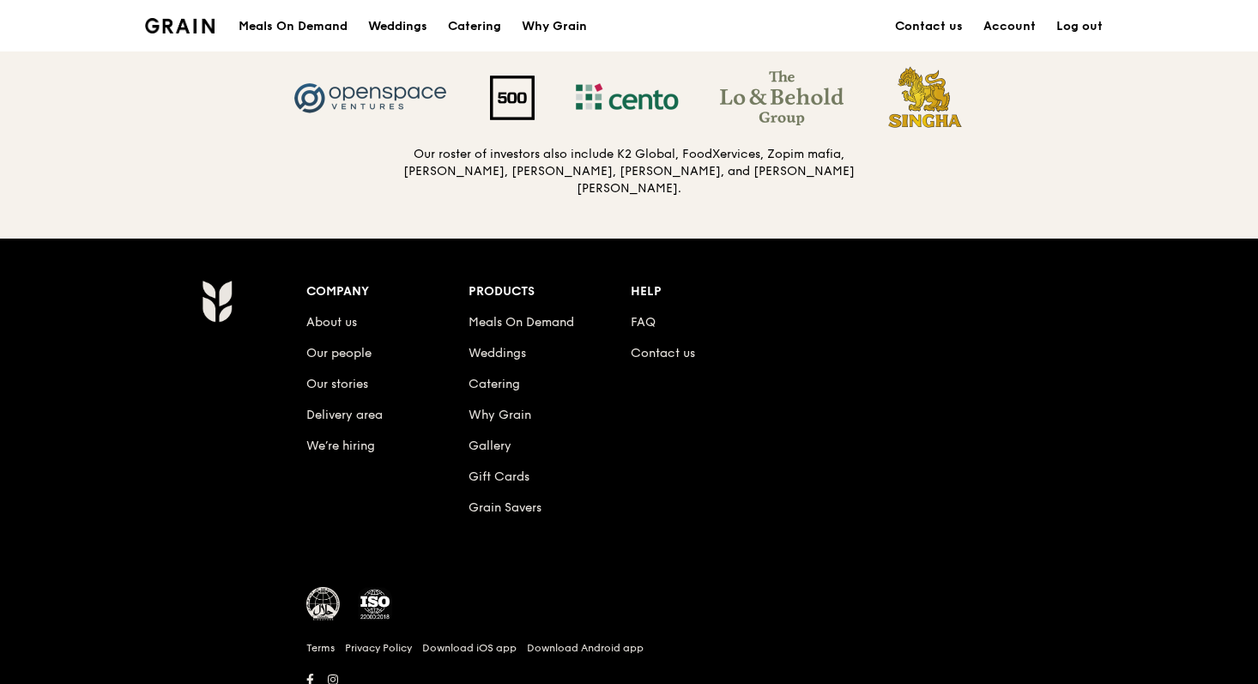
scroll to position [1858, 0]
